Goal: Task Accomplishment & Management: Manage account settings

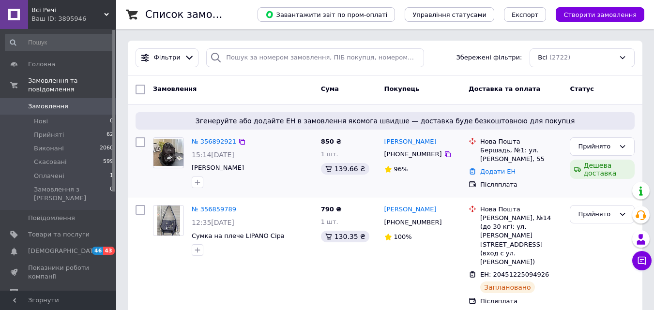
click at [174, 150] on img at bounding box center [169, 152] width 30 height 27
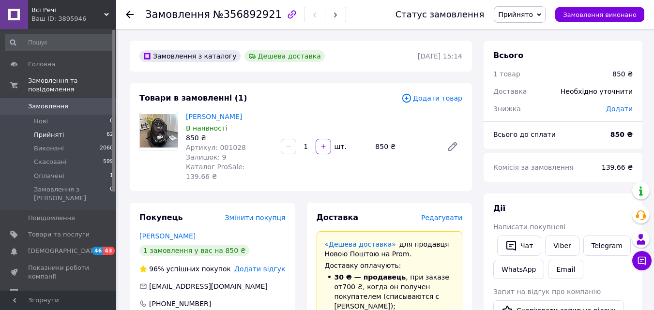
click at [52, 131] on span "Прийняті" at bounding box center [49, 135] width 30 height 9
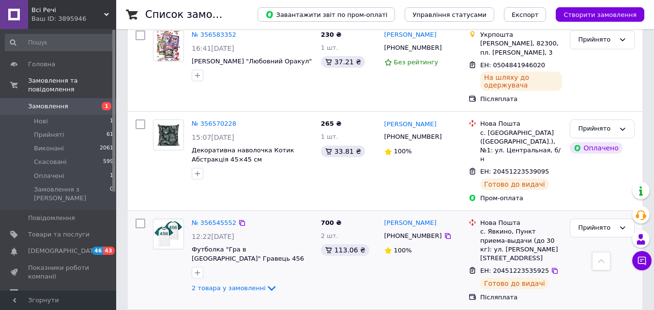
scroll to position [1792, 0]
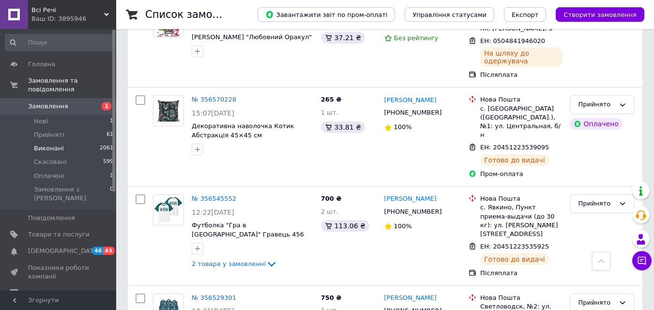
click at [53, 144] on span "Виконані" at bounding box center [49, 148] width 30 height 9
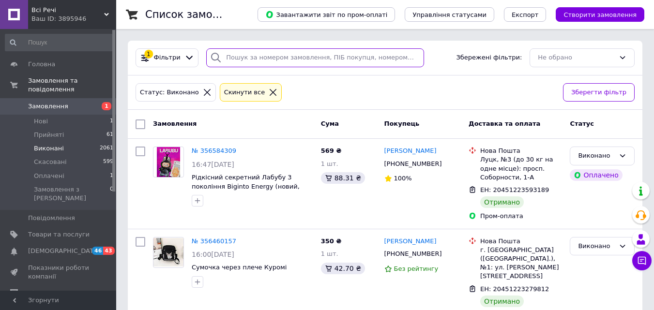
click at [287, 55] on input "search" at bounding box center [314, 57] width 217 height 19
paste input "26007347"
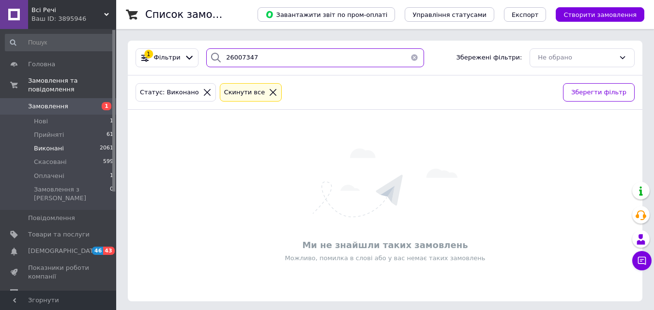
type input "26007347"
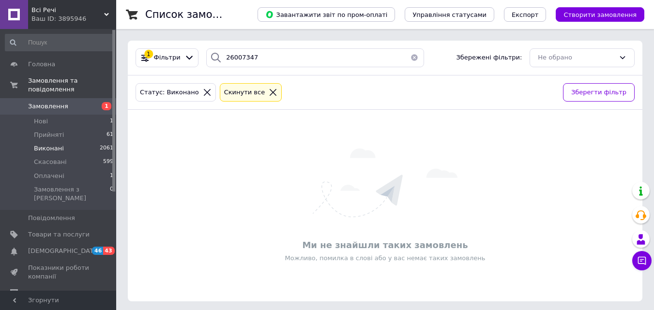
click at [270, 94] on icon at bounding box center [273, 92] width 7 height 7
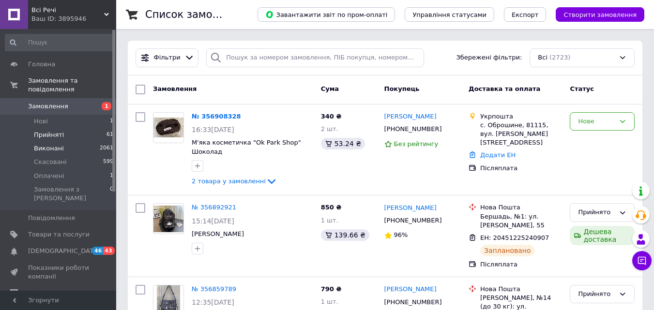
click at [56, 131] on span "Прийняті" at bounding box center [49, 135] width 30 height 9
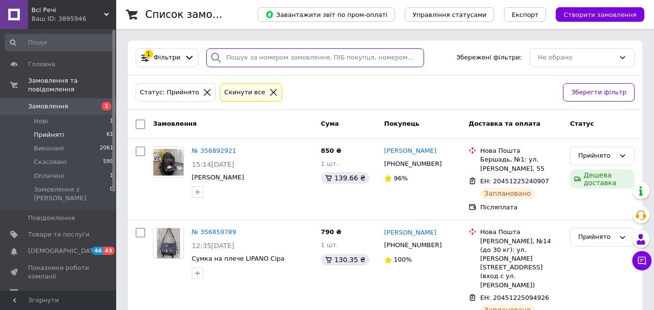
click at [247, 57] on input "search" at bounding box center [314, 57] width 217 height 19
paste input "26007347"
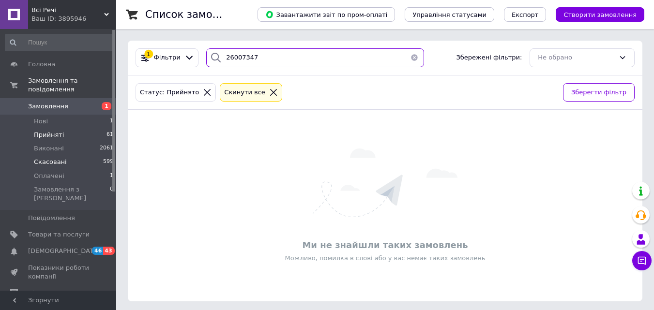
type input "26007347"
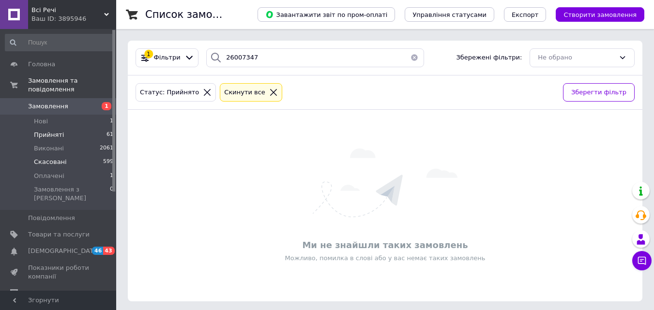
click at [55, 158] on span "Скасовані" at bounding box center [50, 162] width 33 height 9
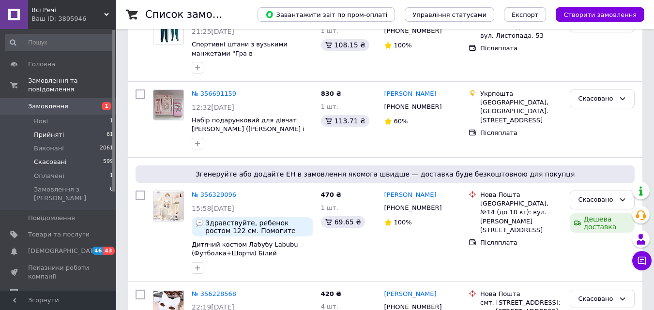
scroll to position [97, 0]
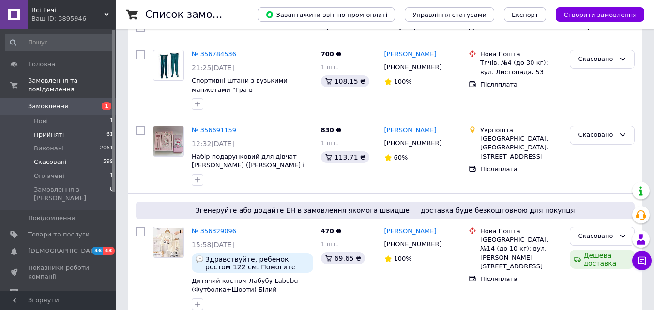
click at [54, 131] on span "Прийняті" at bounding box center [49, 135] width 30 height 9
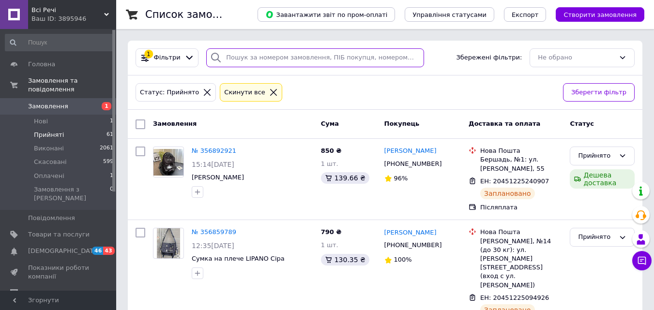
click at [244, 58] on input "search" at bounding box center [314, 57] width 217 height 19
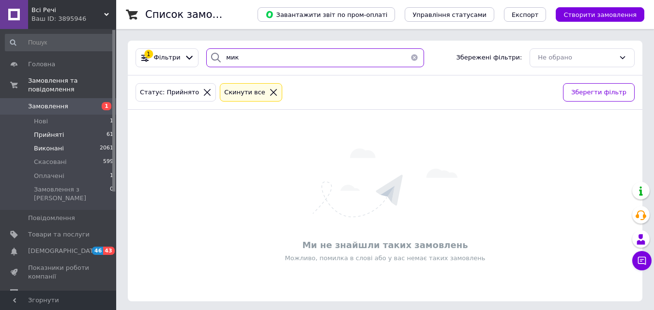
type input "мик"
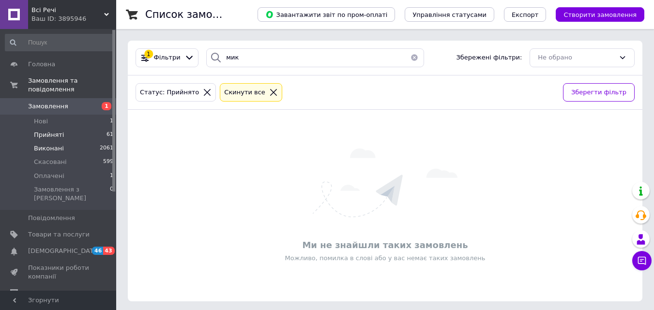
click at [63, 142] on li "Виконані 2061" at bounding box center [59, 149] width 119 height 14
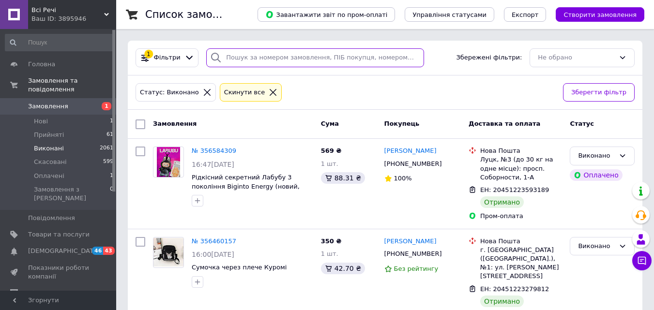
click at [241, 61] on input "search" at bounding box center [314, 57] width 217 height 19
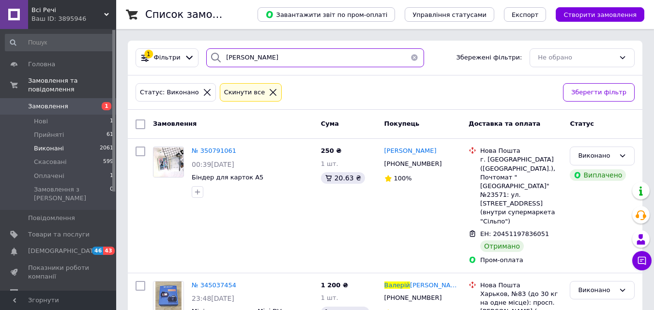
click at [256, 61] on input "валерій" at bounding box center [314, 57] width 217 height 19
type input "в"
type input "Миколайович Валерій"
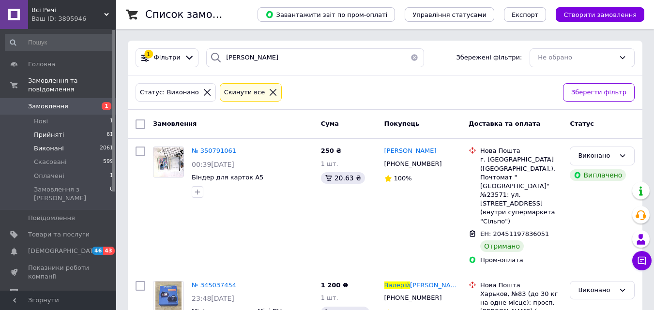
click at [57, 131] on span "Прийняті" at bounding box center [49, 135] width 30 height 9
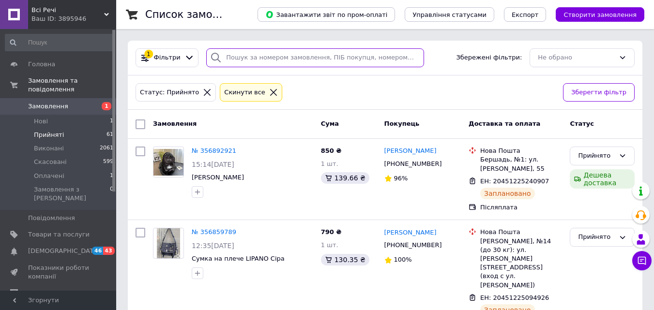
click at [291, 59] on input "search" at bounding box center [314, 57] width 217 height 19
paste input "Миколайович Валерій"
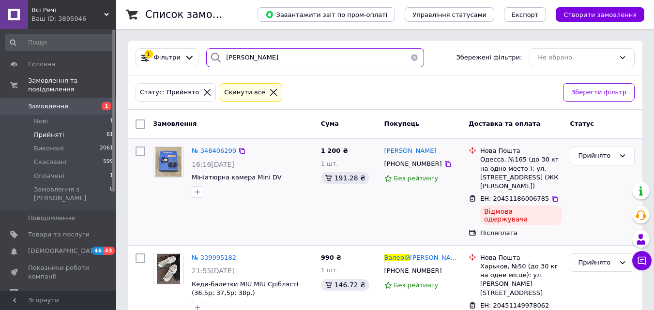
scroll to position [20, 0]
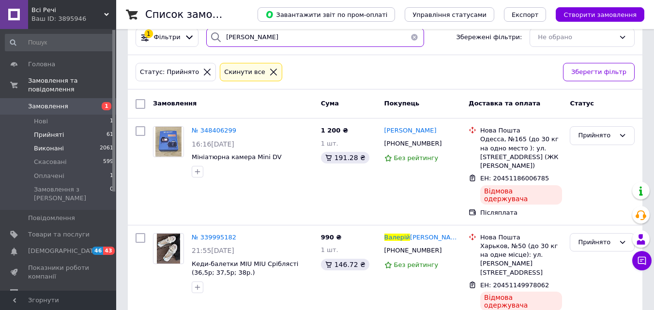
type input "Миколайович Валерій"
click at [61, 142] on li "Виконані 2061" at bounding box center [59, 149] width 119 height 14
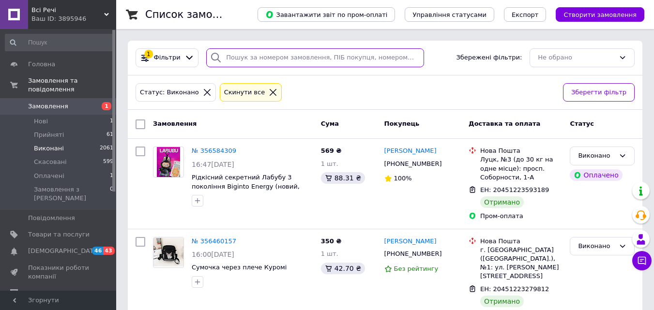
click at [236, 62] on input "search" at bounding box center [314, 57] width 217 height 19
click at [237, 55] on input "search" at bounding box center [314, 57] width 217 height 19
paste input "Миколайович Валерій"
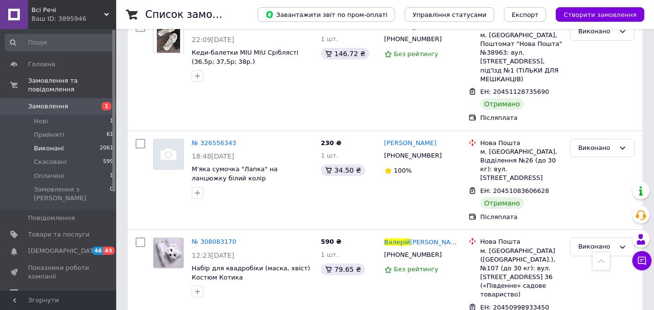
scroll to position [558, 0]
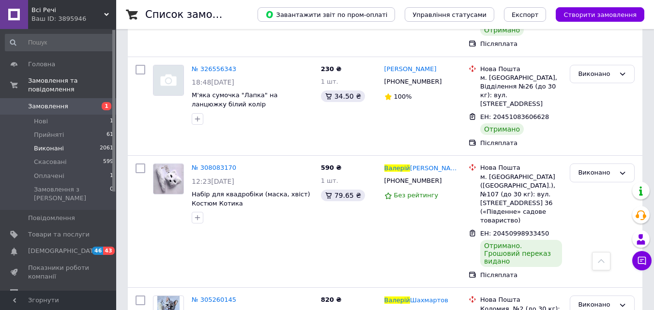
type input "Миколайович Валерій"
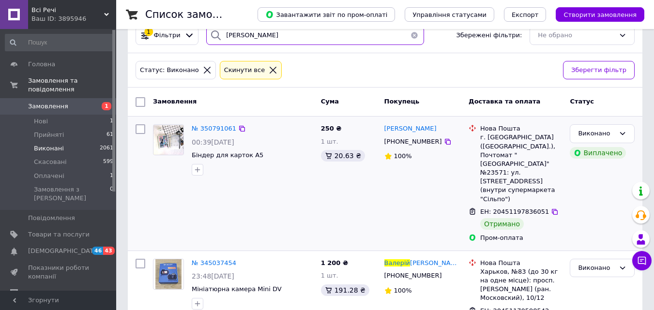
scroll to position [0, 0]
